Goal: Find specific page/section: Find specific page/section

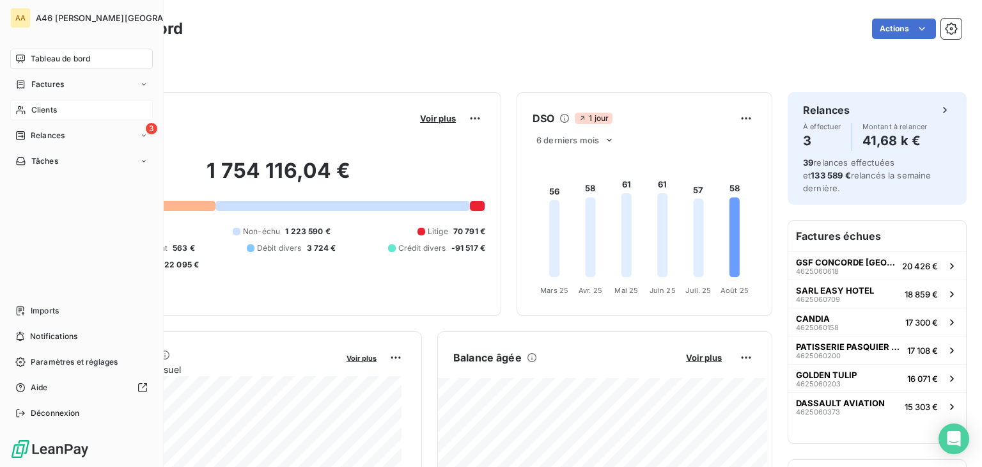
click at [50, 110] on span "Clients" at bounding box center [44, 110] width 26 height 12
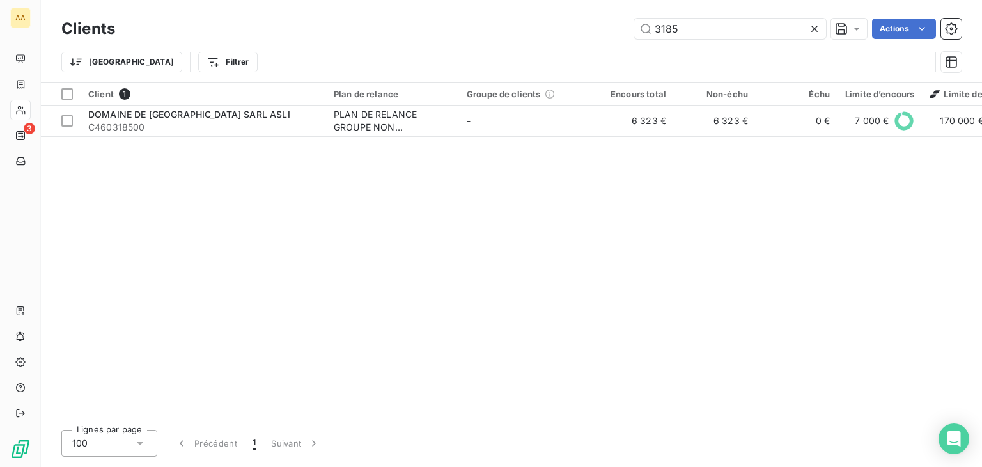
type input "3185"
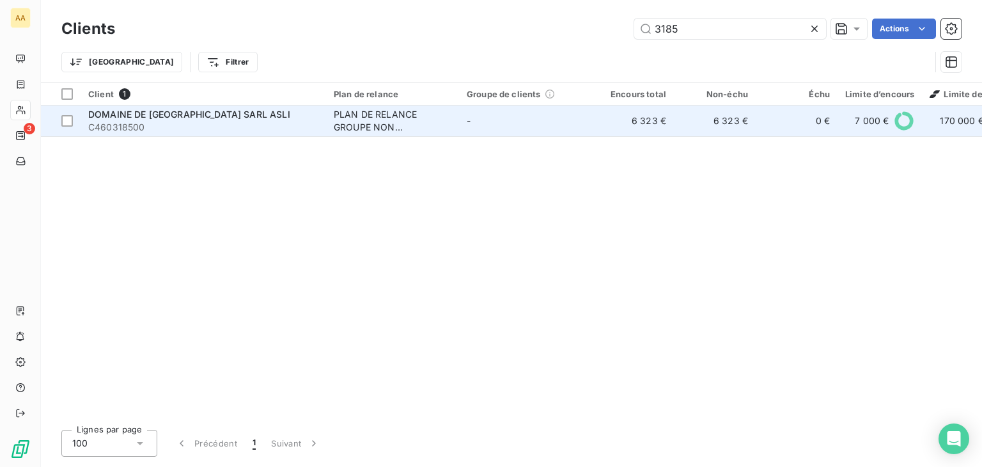
click at [205, 118] on span "DOMAINE DE [GEOGRAPHIC_DATA] SARL ASLI" at bounding box center [189, 114] width 202 height 11
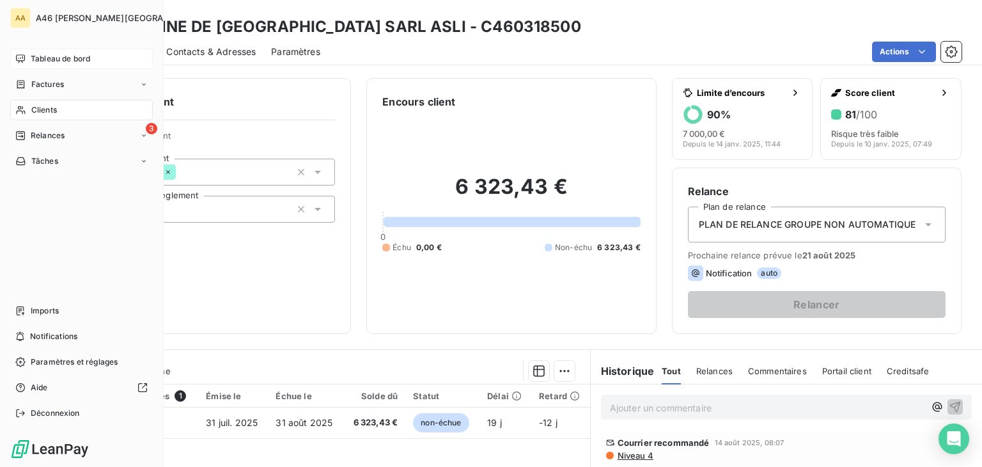
click at [77, 58] on span "Tableau de bord" at bounding box center [60, 59] width 59 height 12
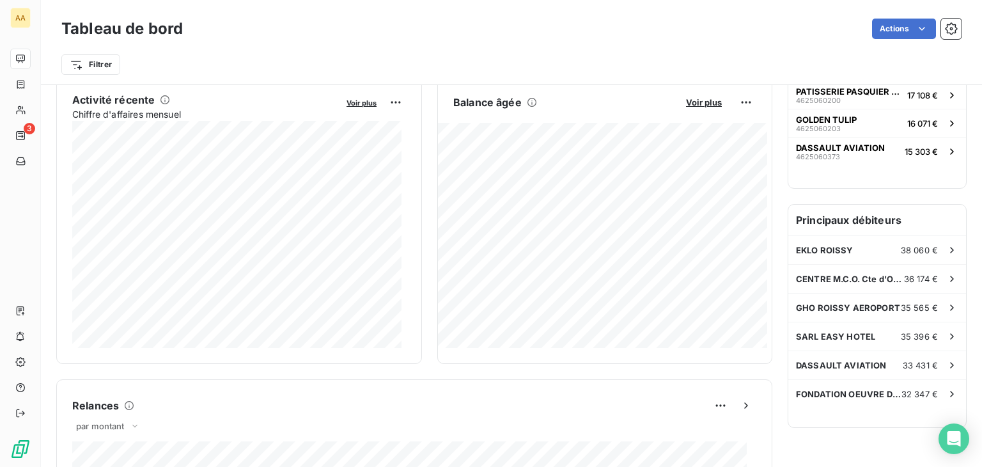
scroll to position [192, 0]
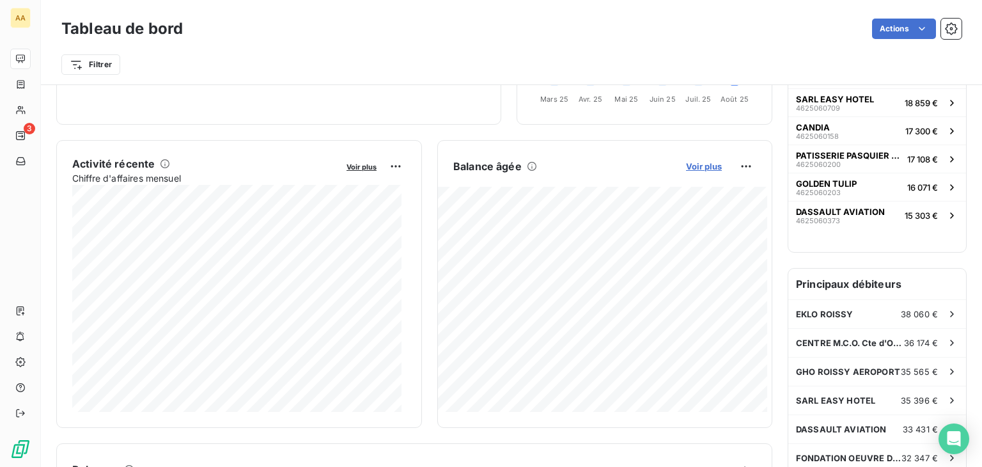
click at [699, 164] on span "Voir plus" at bounding box center [704, 166] width 36 height 10
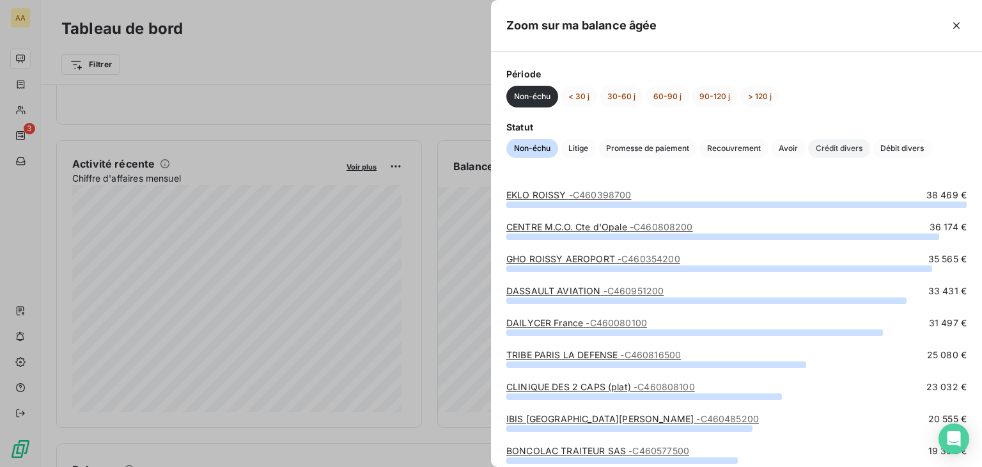
click at [849, 148] on span "Crédit divers" at bounding box center [839, 148] width 62 height 19
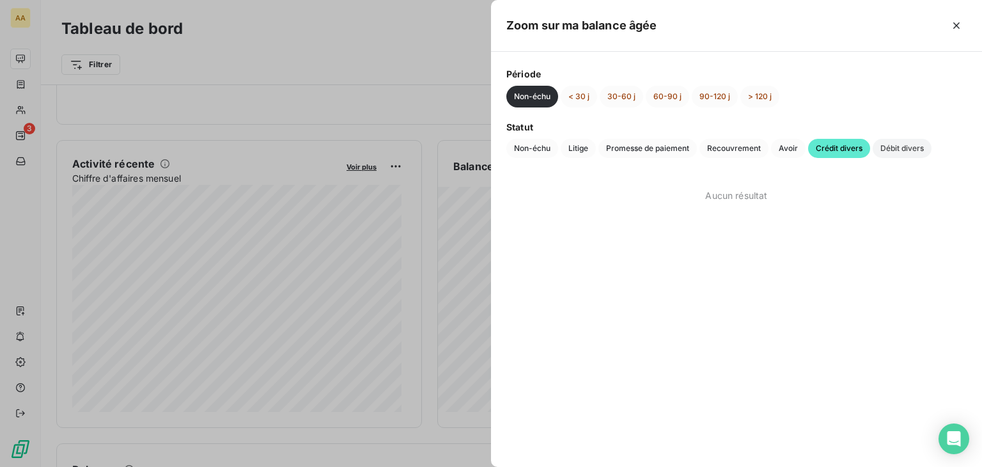
click at [915, 150] on span "Débit divers" at bounding box center [901, 148] width 59 height 19
click at [958, 20] on icon "button" at bounding box center [956, 25] width 13 height 13
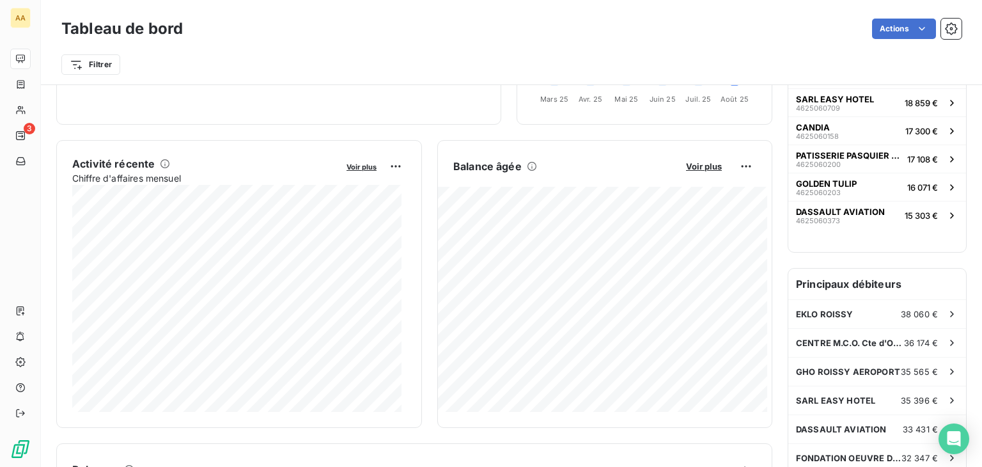
click at [516, 65] on div "Filtrer" at bounding box center [511, 64] width 900 height 24
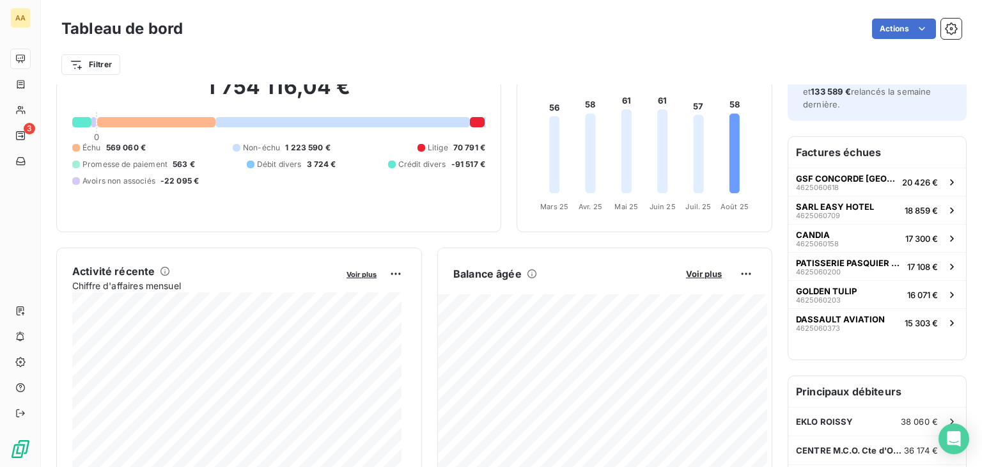
scroll to position [0, 0]
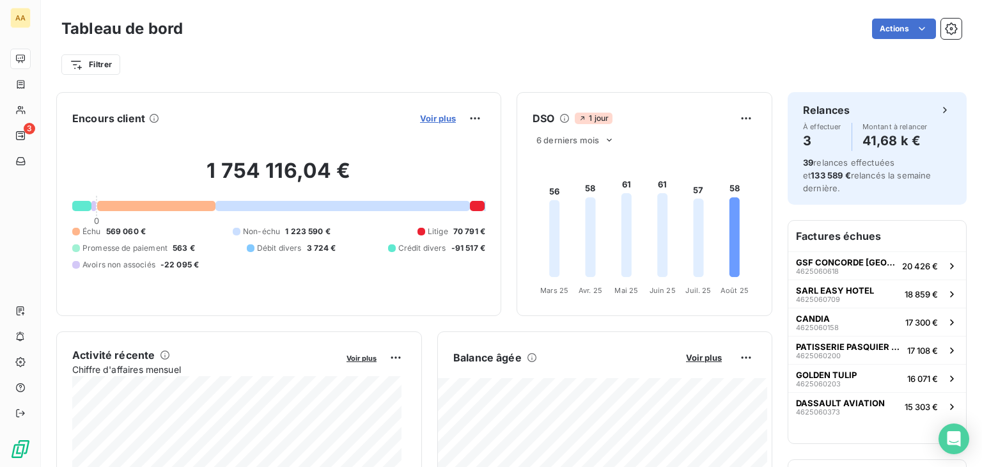
click at [428, 115] on span "Voir plus" at bounding box center [438, 118] width 36 height 10
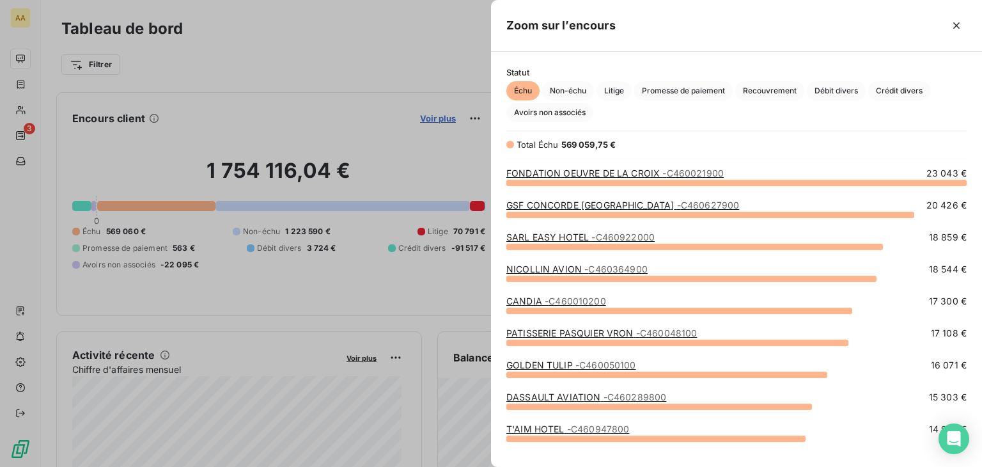
scroll to position [274, 481]
click at [707, 91] on span "Promesse de paiement" at bounding box center [683, 90] width 98 height 19
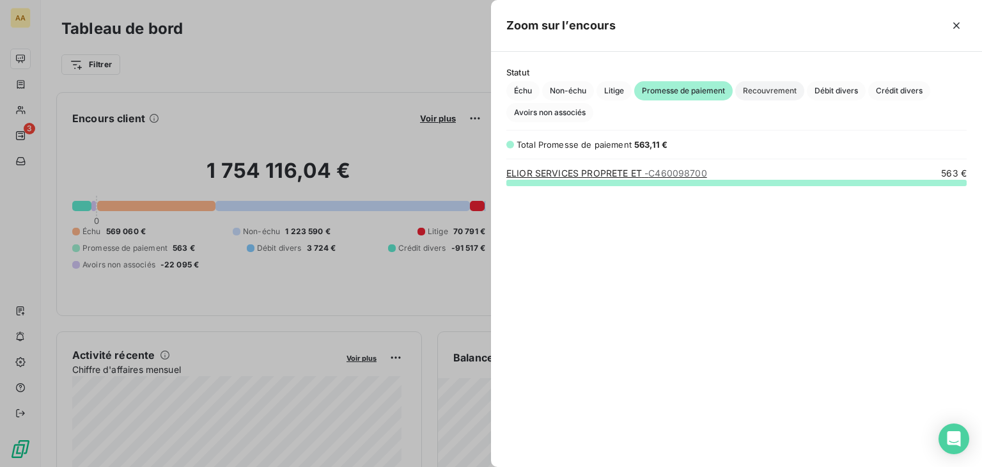
click at [764, 91] on span "Recouvrement" at bounding box center [769, 90] width 69 height 19
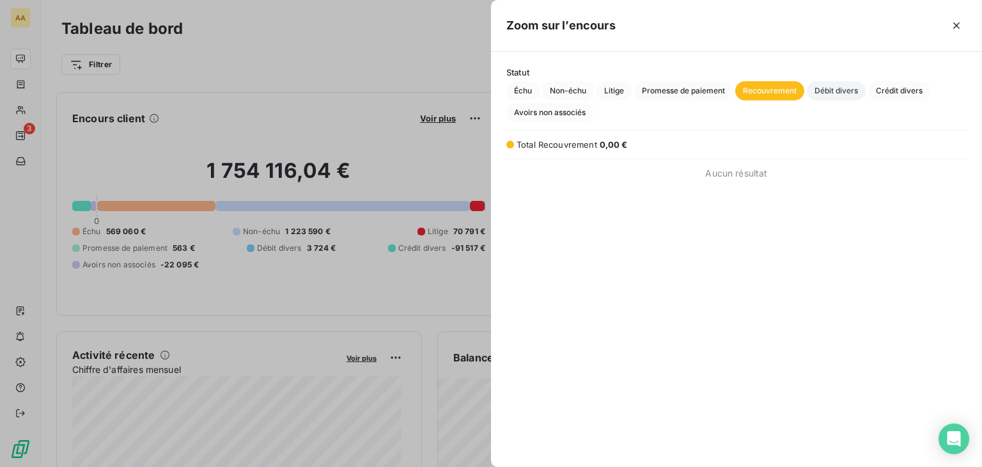
click at [836, 90] on span "Débit divers" at bounding box center [836, 90] width 59 height 19
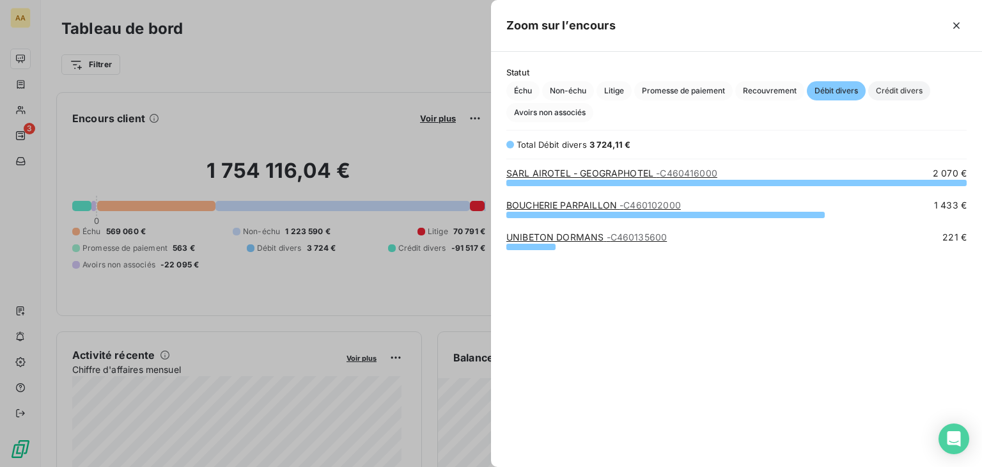
click at [901, 96] on span "Crédit divers" at bounding box center [899, 90] width 62 height 19
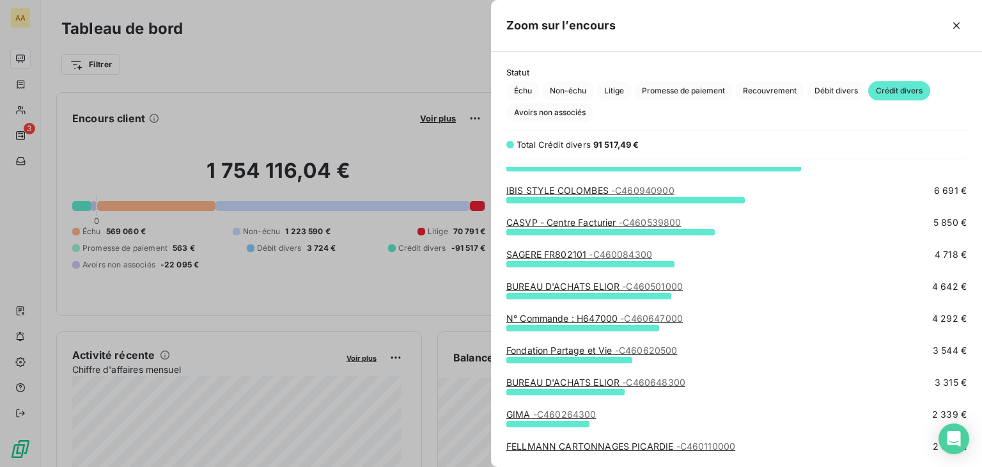
scroll to position [0, 0]
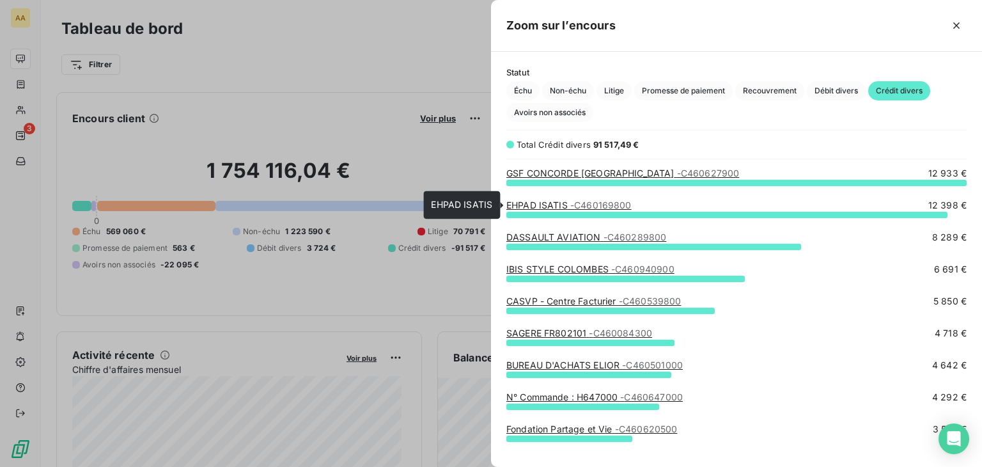
click at [627, 207] on span "- C460169800" at bounding box center [600, 204] width 61 height 11
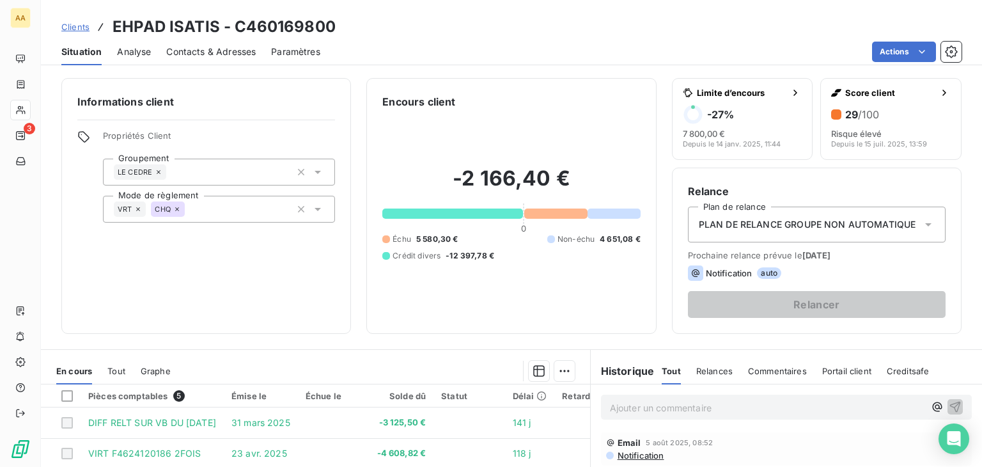
scroll to position [128, 0]
